Goal: Task Accomplishment & Management: Use online tool/utility

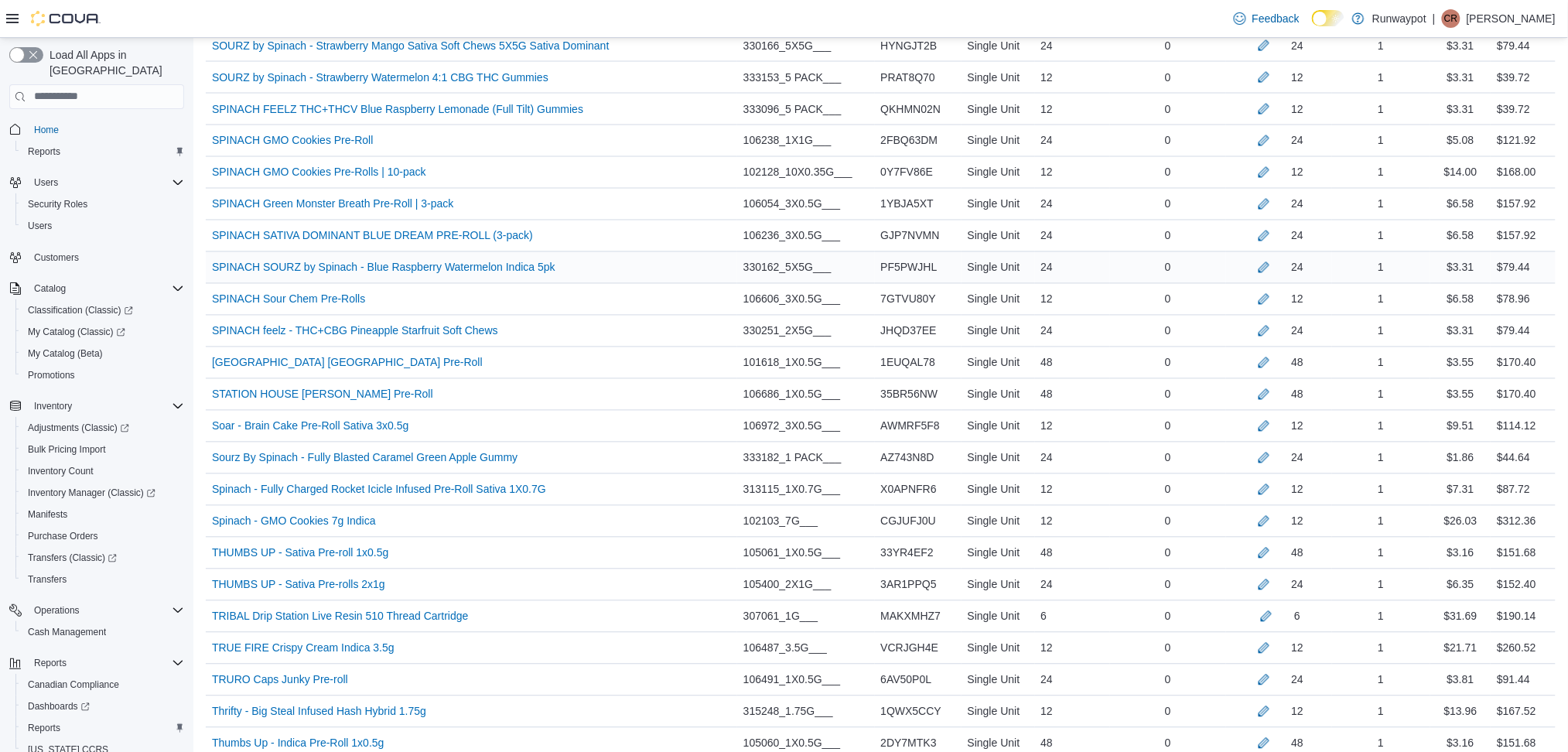
scroll to position [4914, 0]
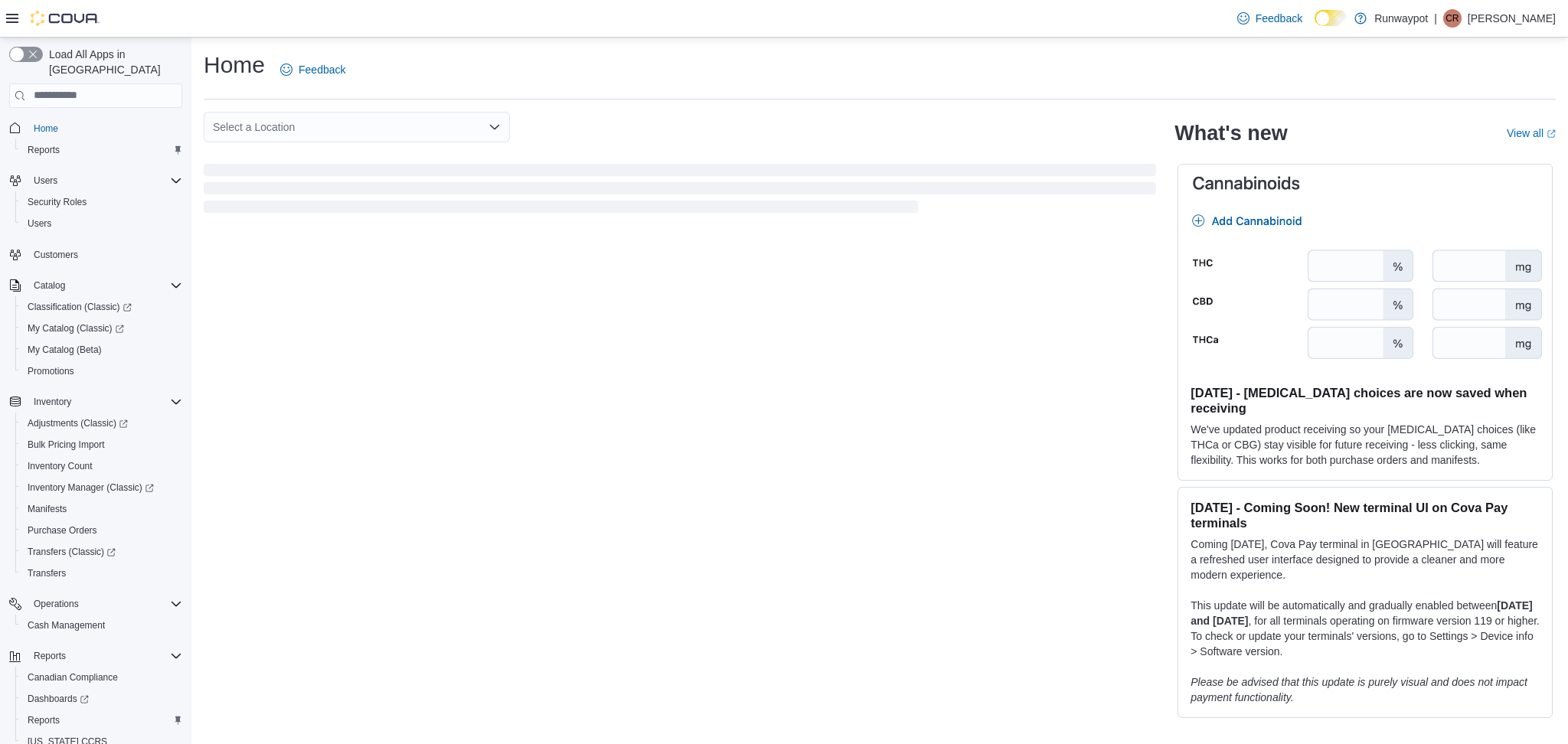
click at [824, 118] on div "Select a Location" at bounding box center [679, 126] width 952 height 30
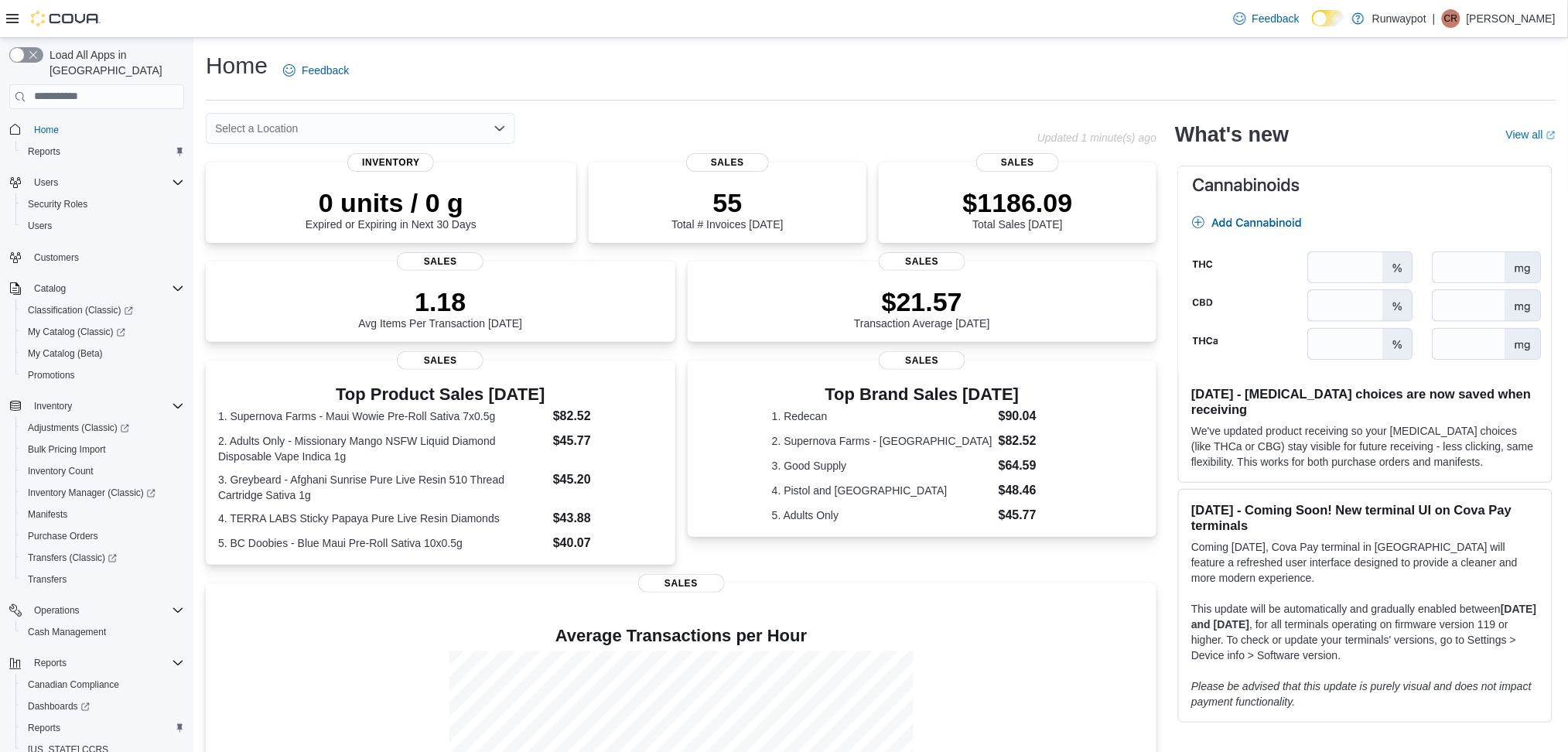
click at [439, 131] on div "Select a Location" at bounding box center [360, 128] width 309 height 31
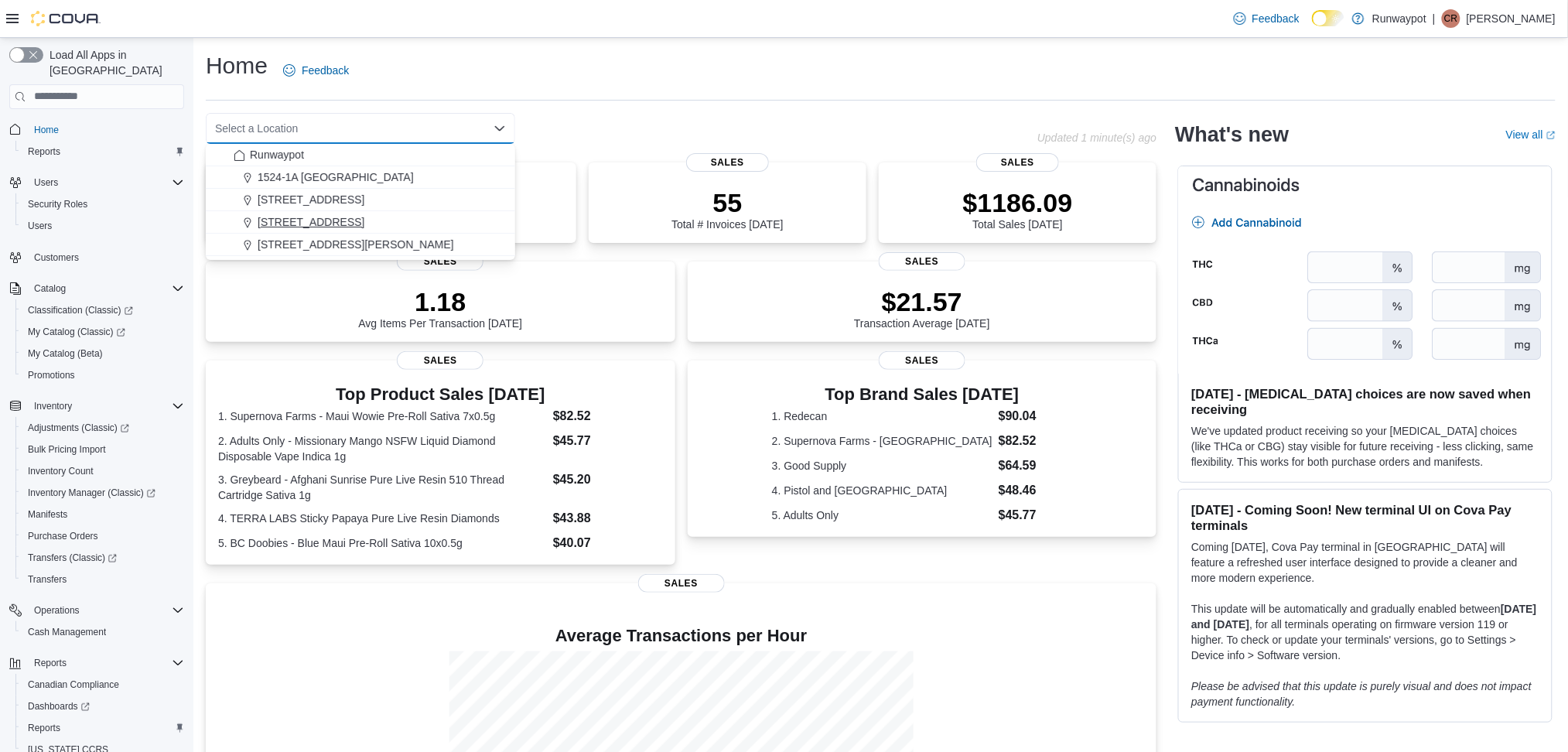
click at [384, 218] on div "697 Mount Pleasant Rd" at bounding box center [370, 221] width 272 height 16
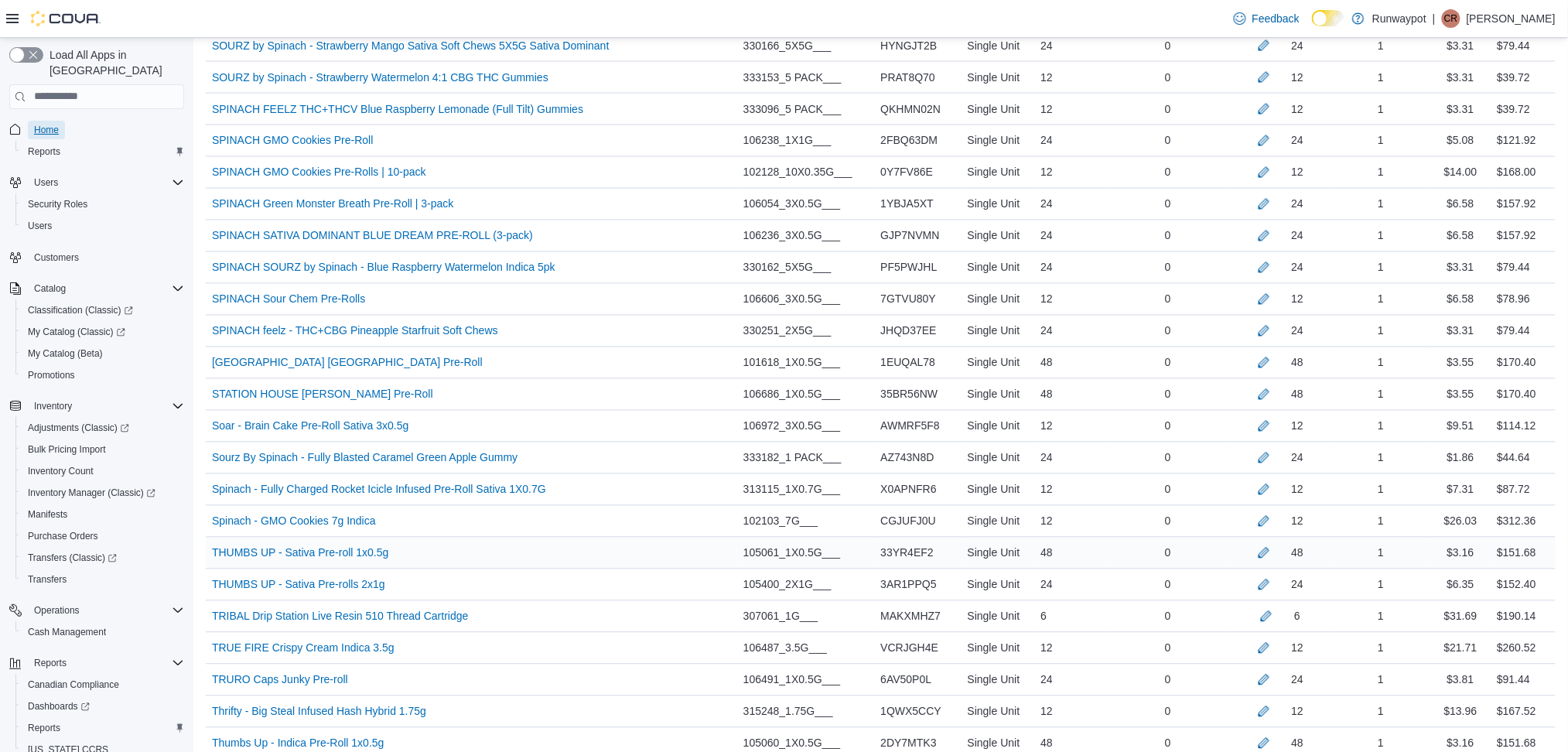
scroll to position [5738, 0]
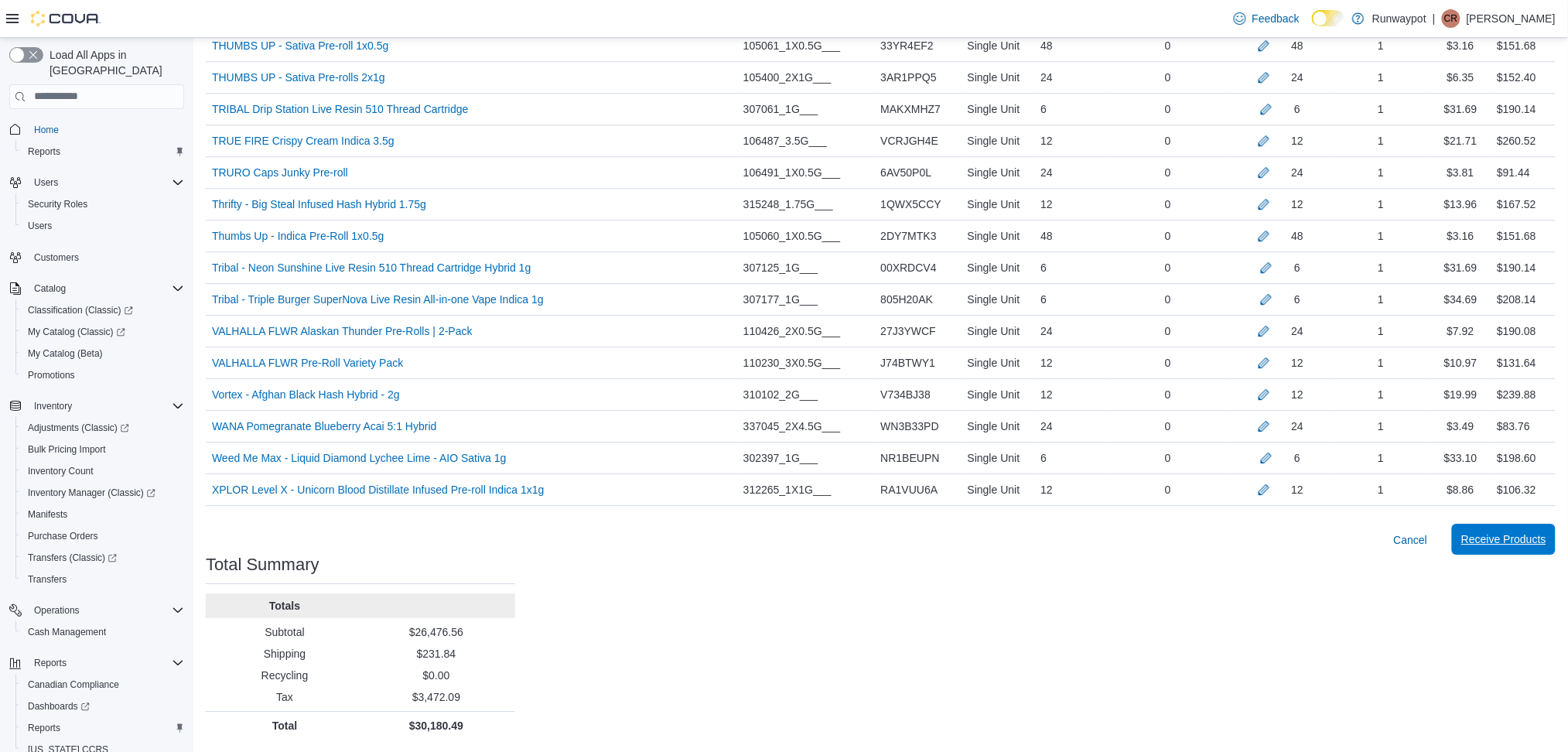
click at [1546, 548] on span "Receive Products" at bounding box center [1504, 538] width 85 height 31
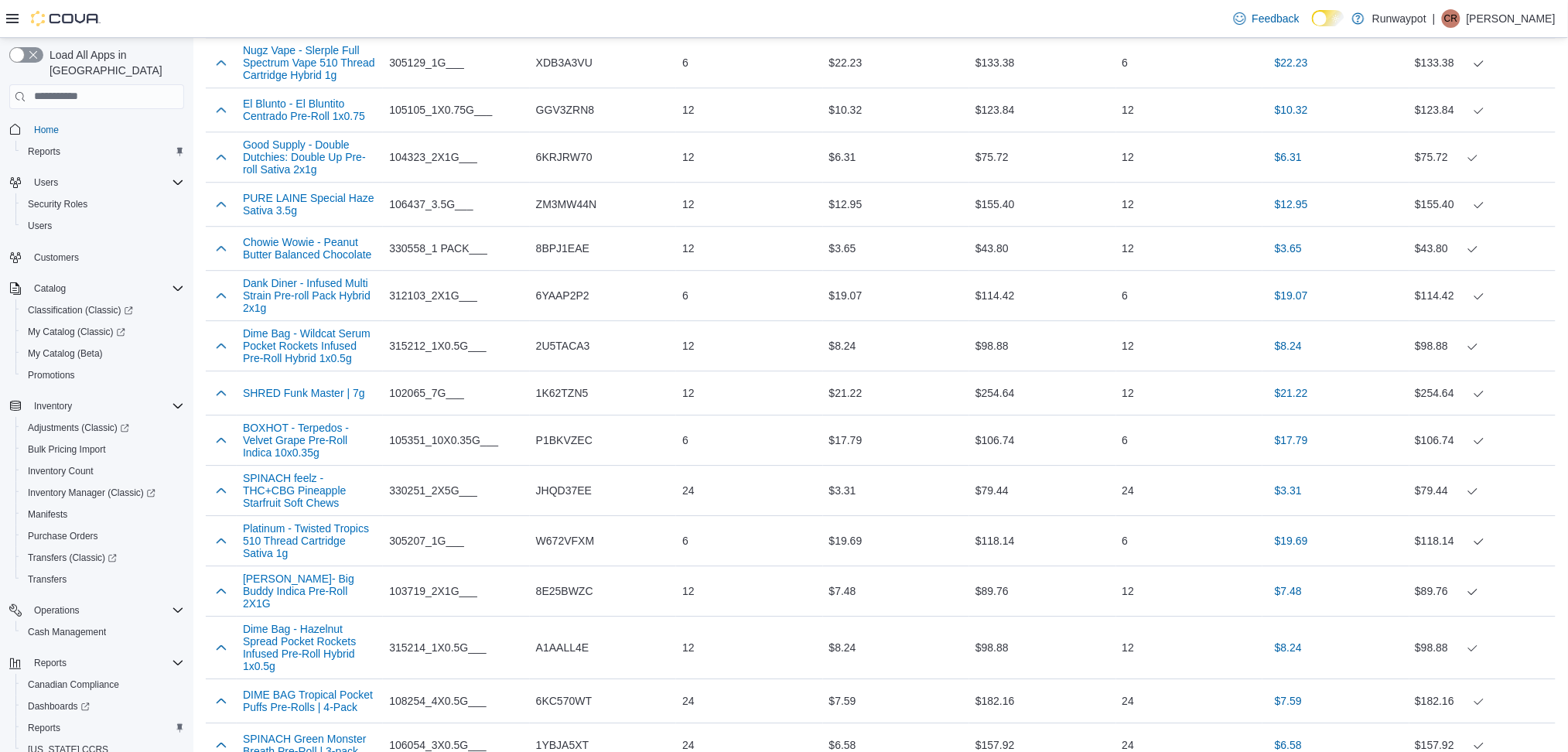
scroll to position [8613, 0]
